Goal: Information Seeking & Learning: Compare options

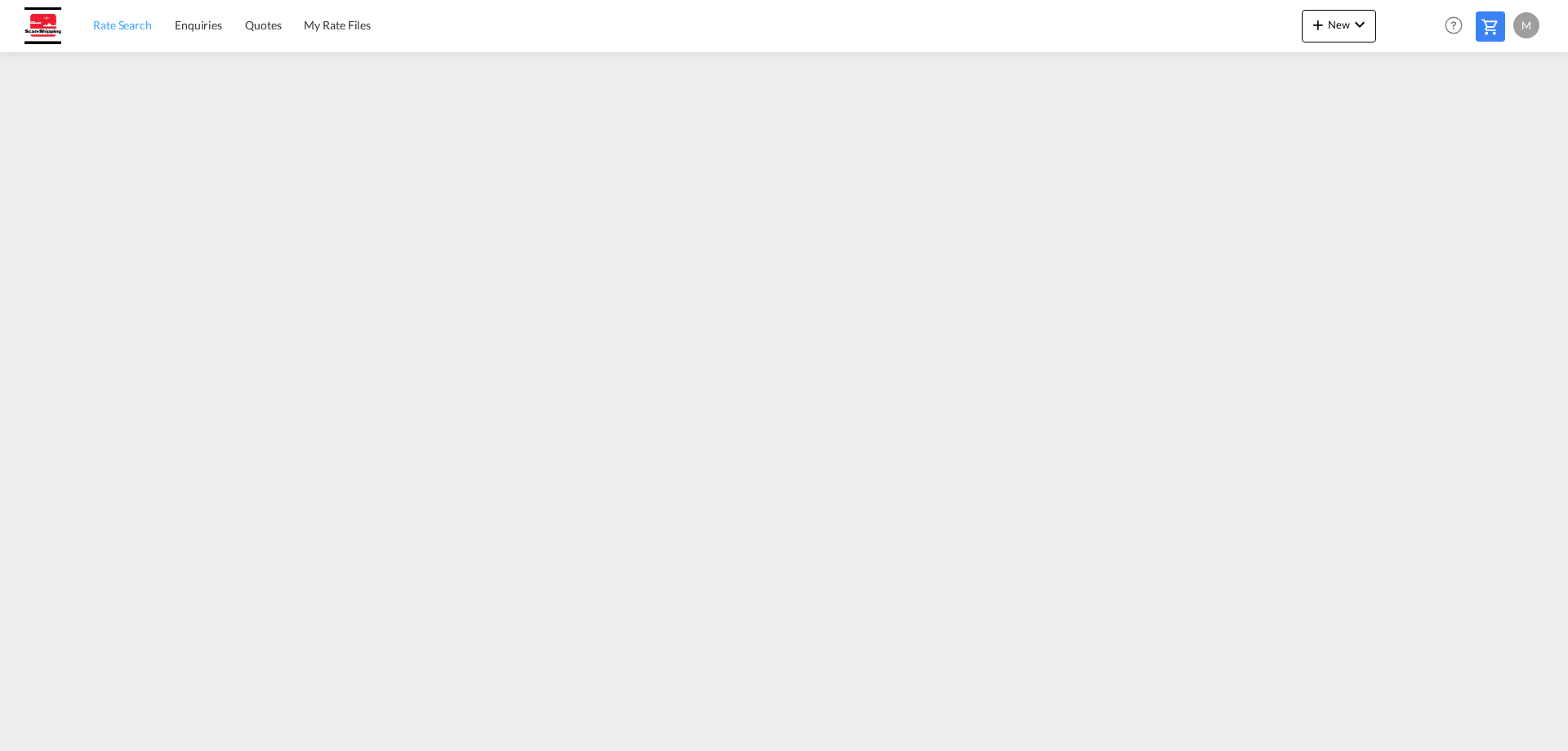
click at [136, 35] on link "Rate Search" at bounding box center [123, 26] width 82 height 53
click at [108, 42] on link "Rate Search" at bounding box center [123, 26] width 82 height 53
